Goal: Navigation & Orientation: Find specific page/section

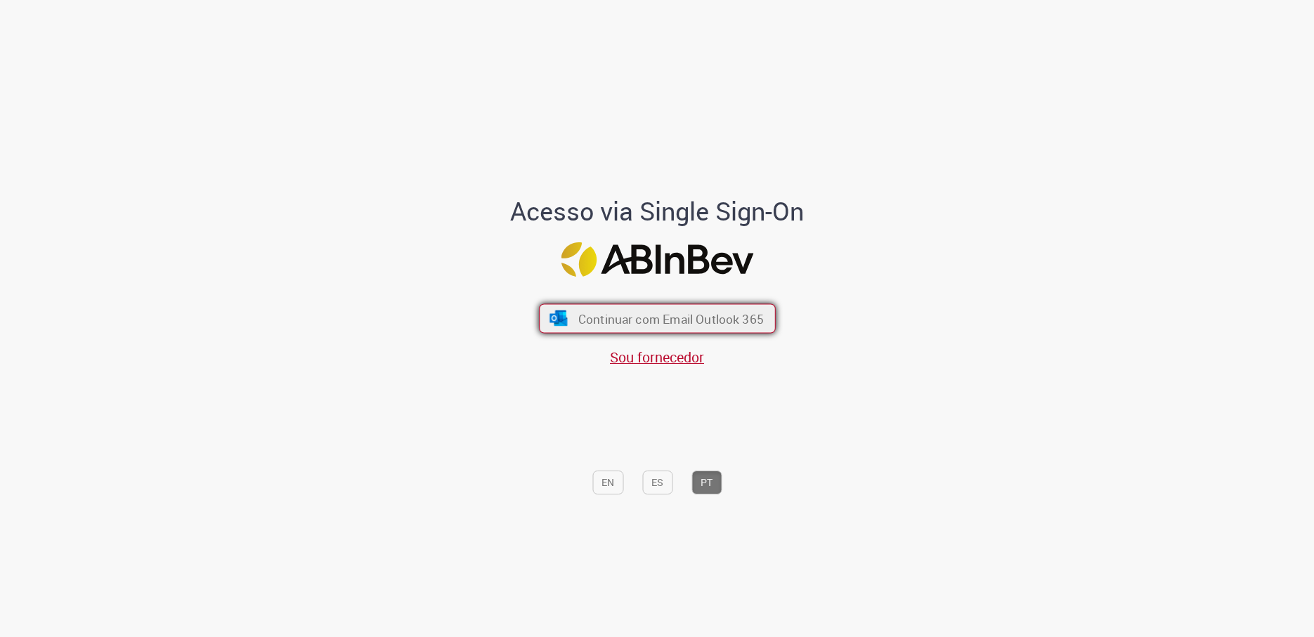
click at [573, 327] on button "Continuar com Email Outlook 365" at bounding box center [657, 319] width 237 height 30
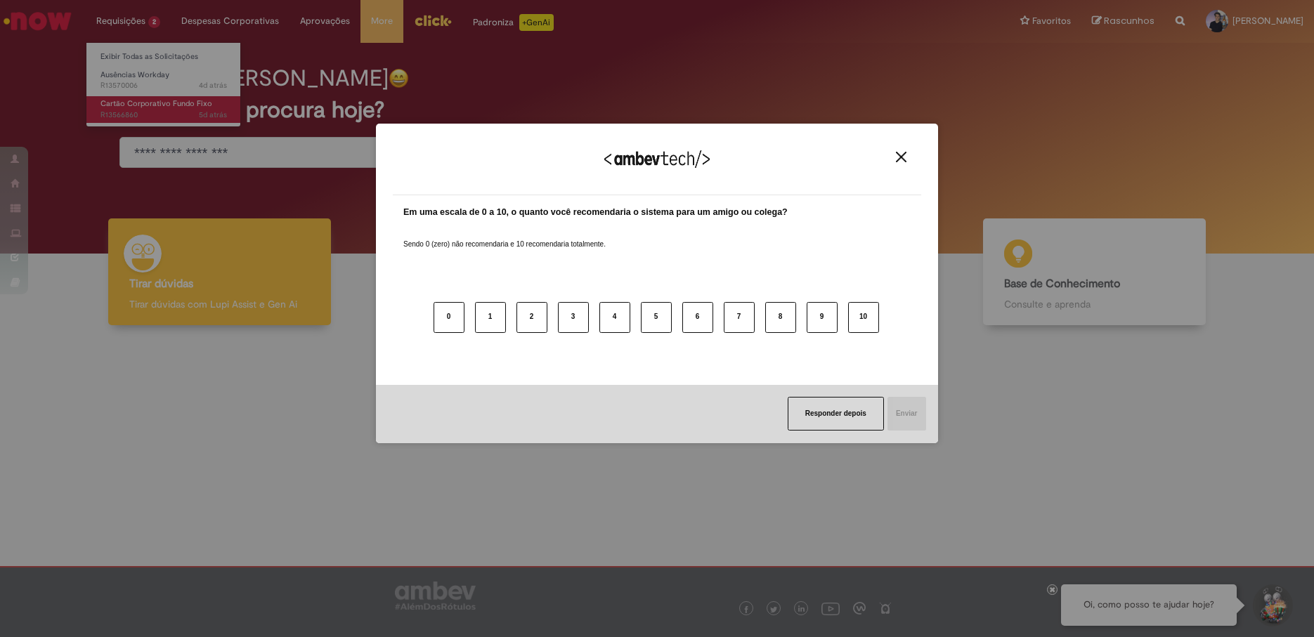
click at [141, 115] on div "Agradecemos seu feedback! Em uma escala de 0 a 10, o quanto você recomendaria o…" at bounding box center [657, 318] width 1314 height 637
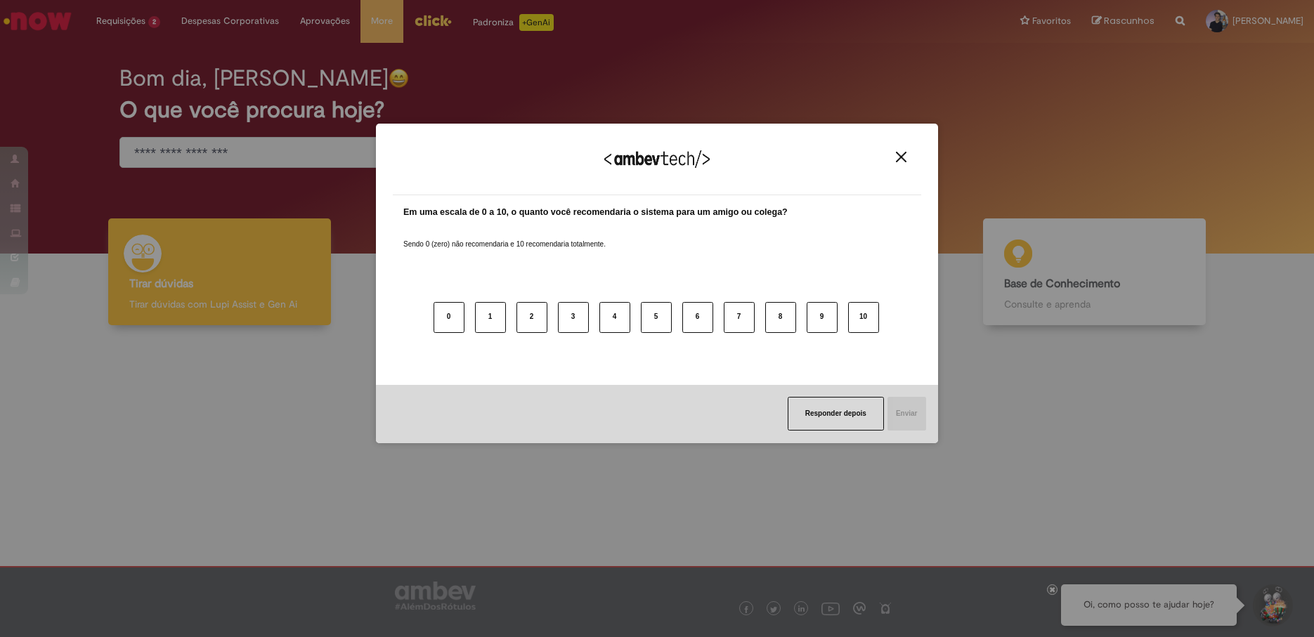
click at [893, 153] on button "Close" at bounding box center [901, 157] width 19 height 12
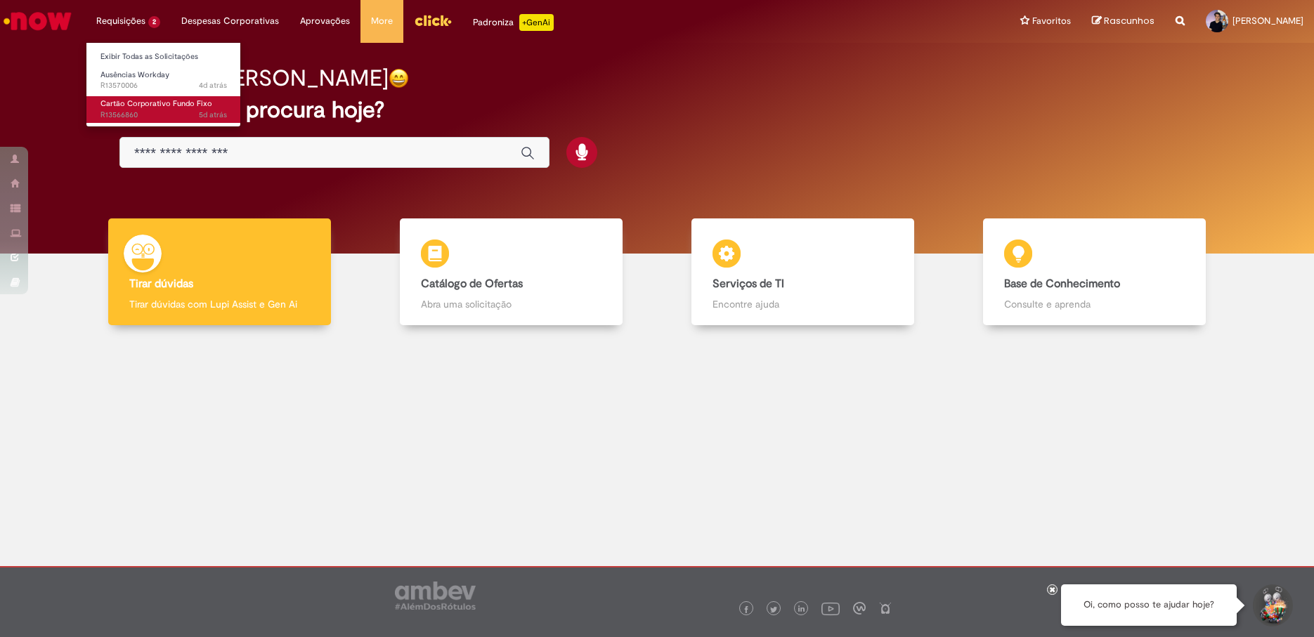
click at [134, 101] on span "Cartão Corporativo Fundo Fixo" at bounding box center [157, 103] width 112 height 11
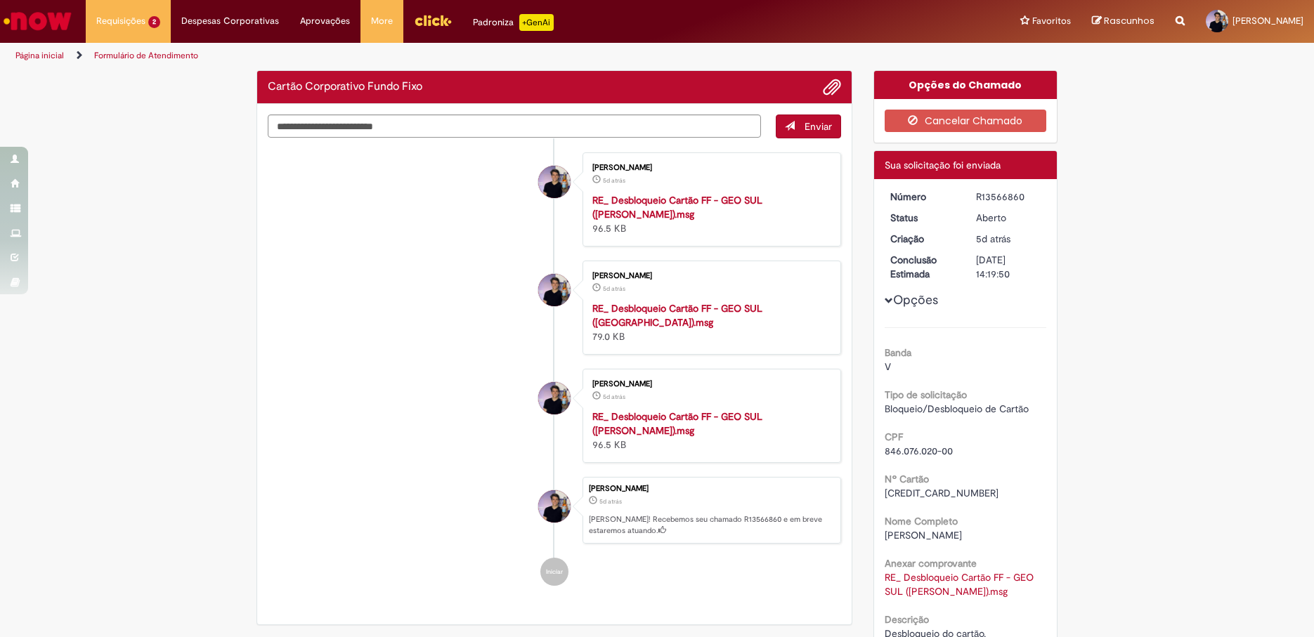
click at [1006, 194] on div "R13566860" at bounding box center [1008, 197] width 65 height 14
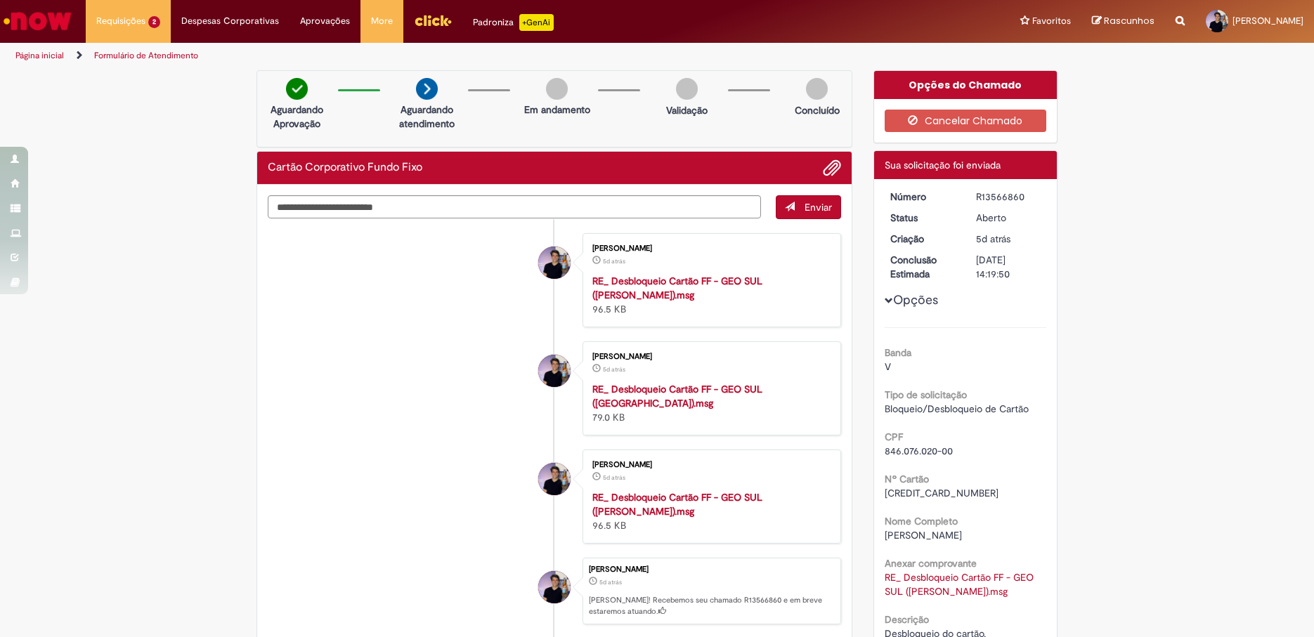
copy div "R13566860"
click at [28, 15] on img "Ir para a Homepage" at bounding box center [37, 21] width 72 height 28
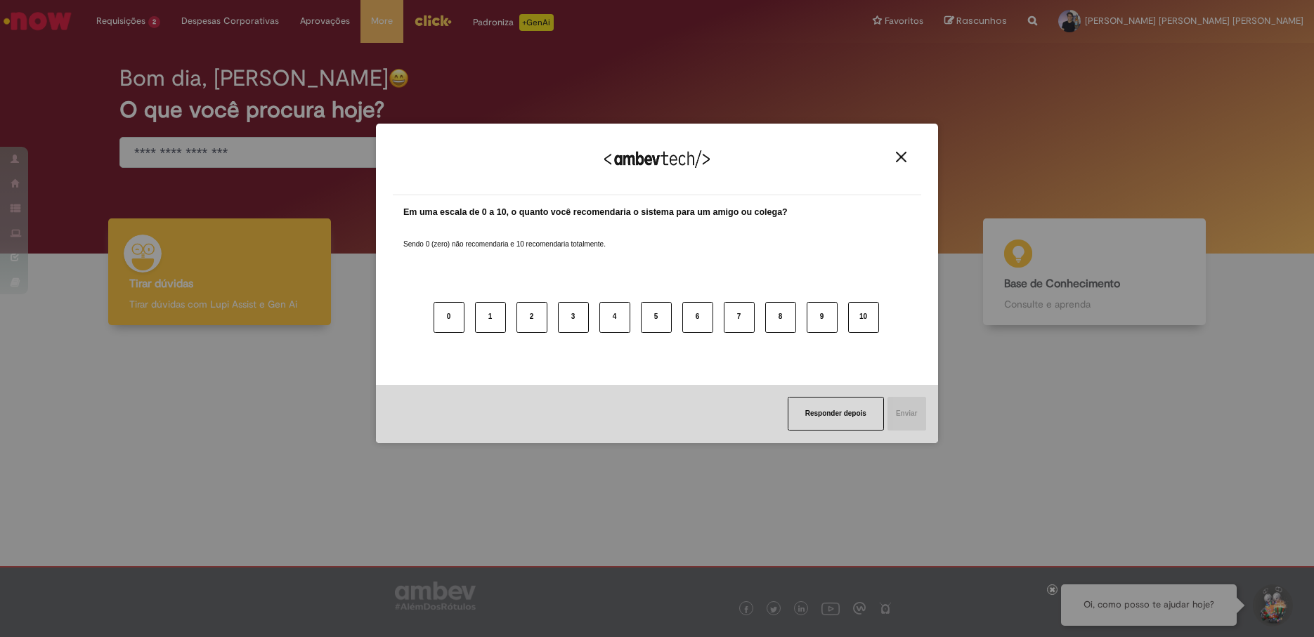
click at [897, 153] on img "Close" at bounding box center [901, 157] width 11 height 11
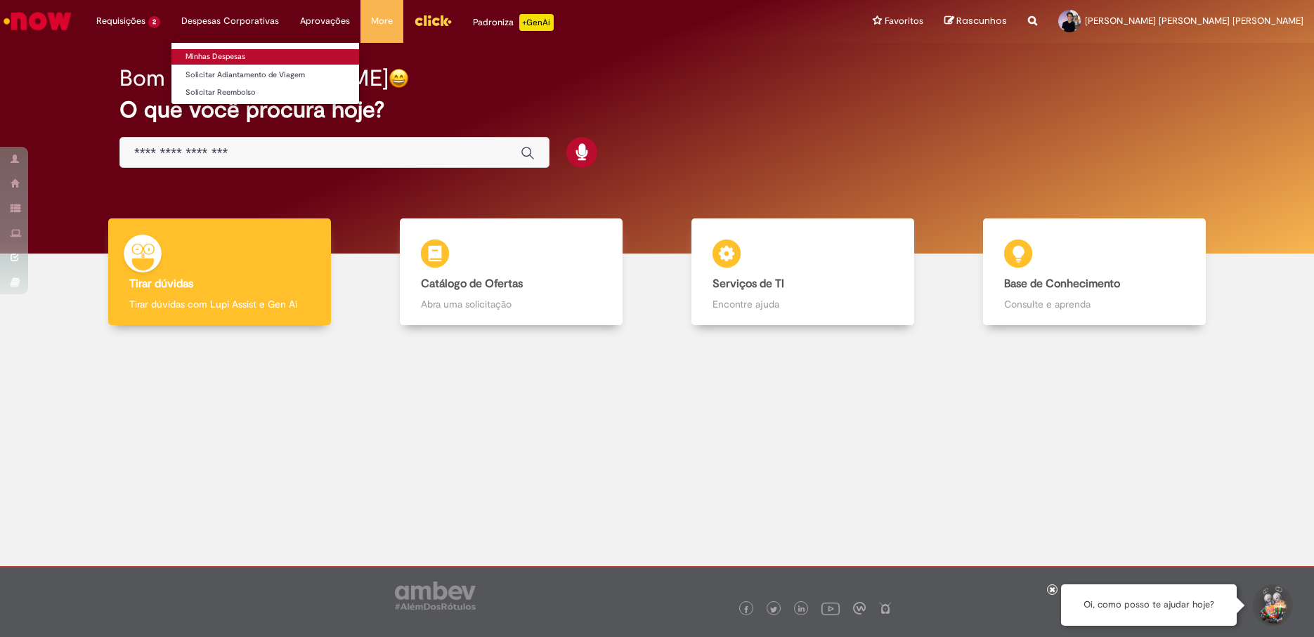
click at [232, 53] on link "Minhas Despesas" at bounding box center [265, 56] width 188 height 15
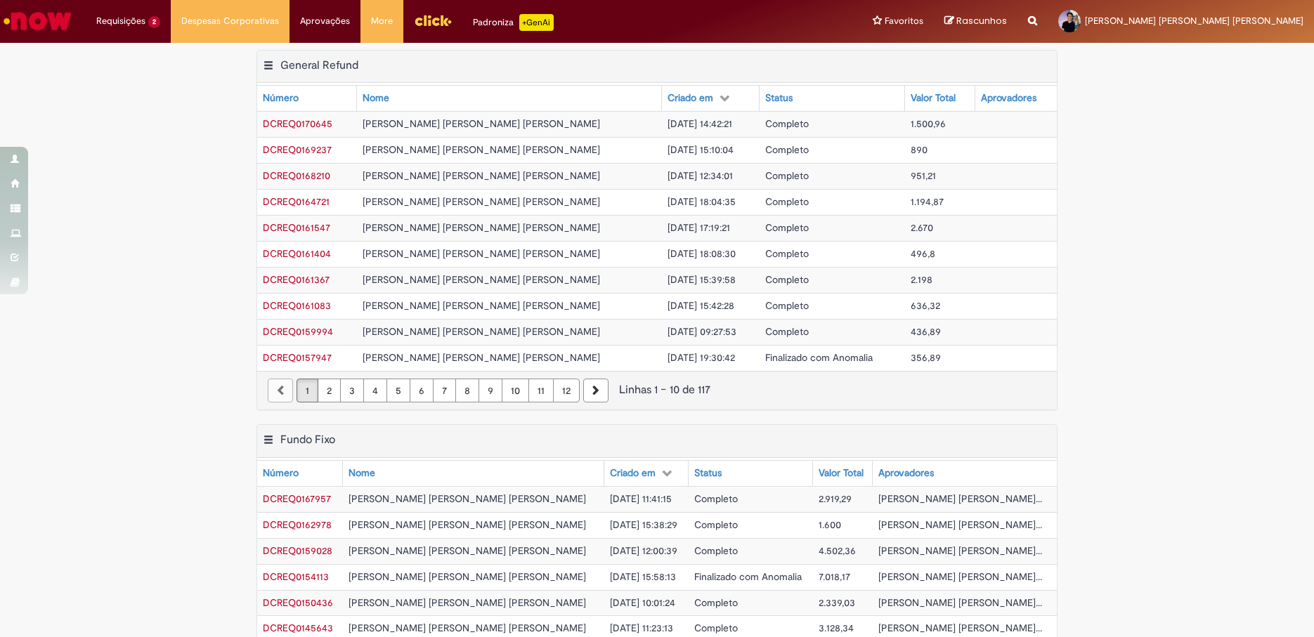
click at [31, 25] on img "Ir para a Homepage" at bounding box center [37, 21] width 72 height 28
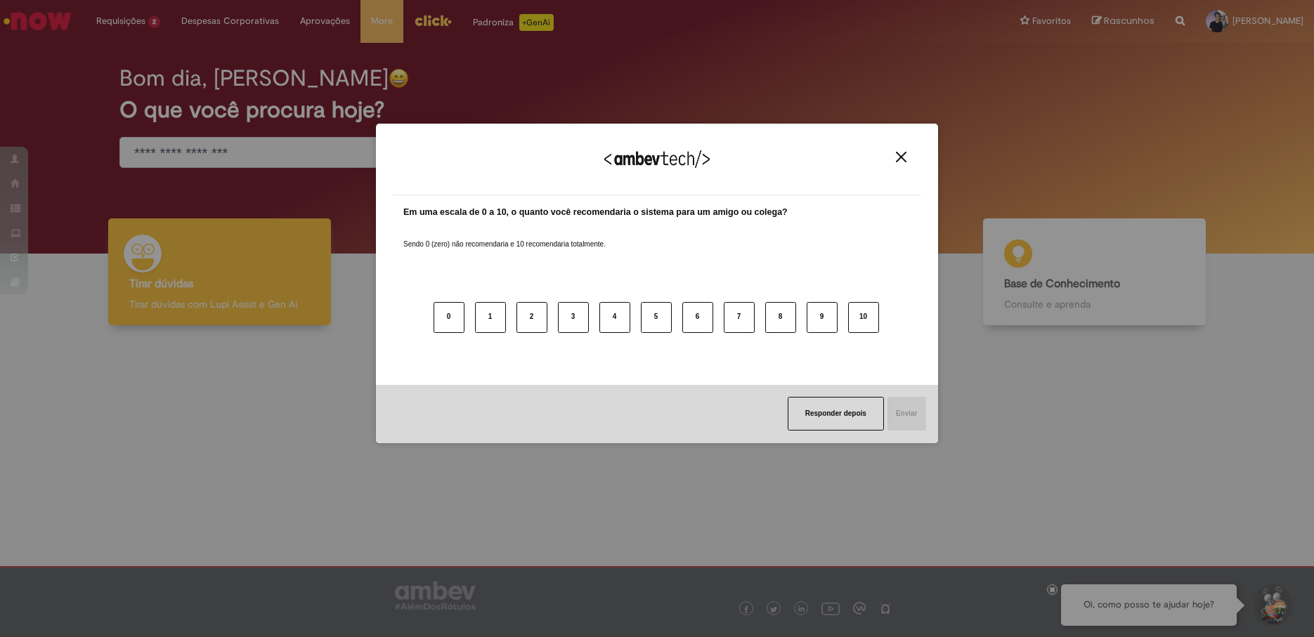
click at [251, 125] on div "Agradecemos seu feedback! Em uma escala de 0 a 10, o quanto você recomendaria o…" at bounding box center [657, 318] width 1314 height 637
click at [79, 50] on div "Agradecemos seu feedback! Em uma escala de 0 a 10, o quanto você recomendaria o…" at bounding box center [657, 318] width 1314 height 637
